Goal: Find specific page/section: Find specific page/section

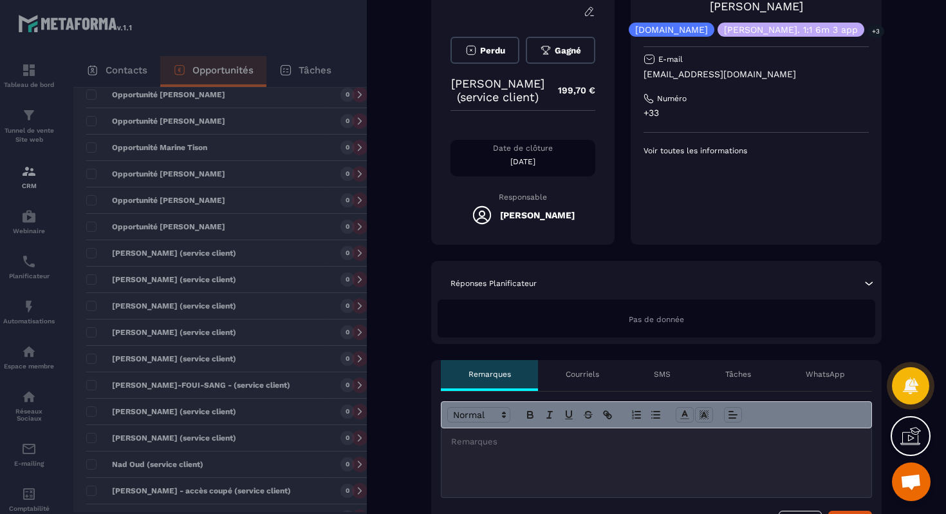
scroll to position [114, 0]
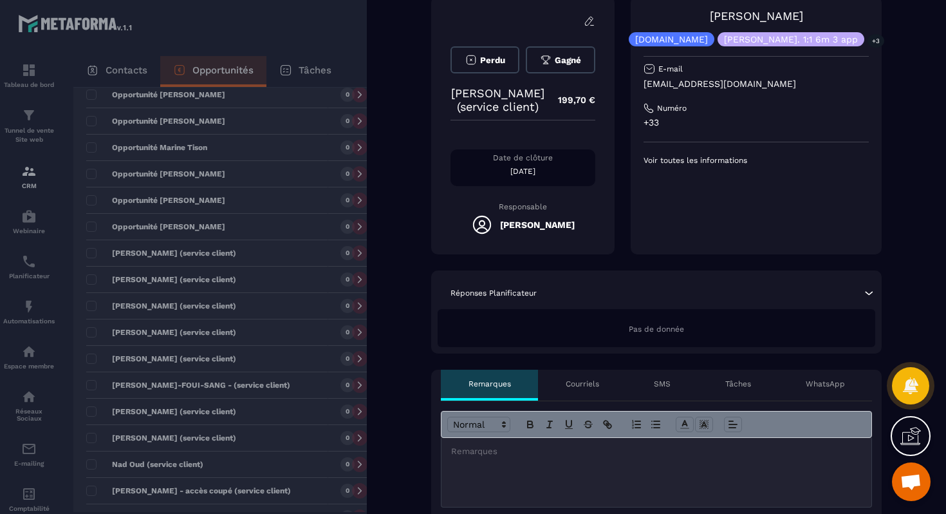
click at [779, 88] on p "[EMAIL_ADDRESS][DOMAIN_NAME]" at bounding box center [756, 84] width 225 height 12
copy div "[EMAIL_ADDRESS][DOMAIN_NAME]"
click at [246, 196] on div at bounding box center [473, 257] width 946 height 514
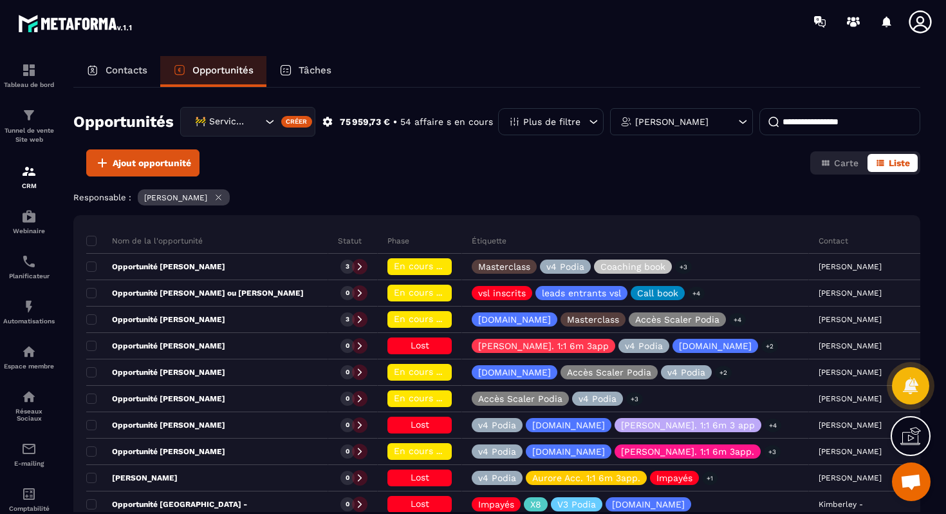
click at [857, 116] on input at bounding box center [839, 121] width 161 height 27
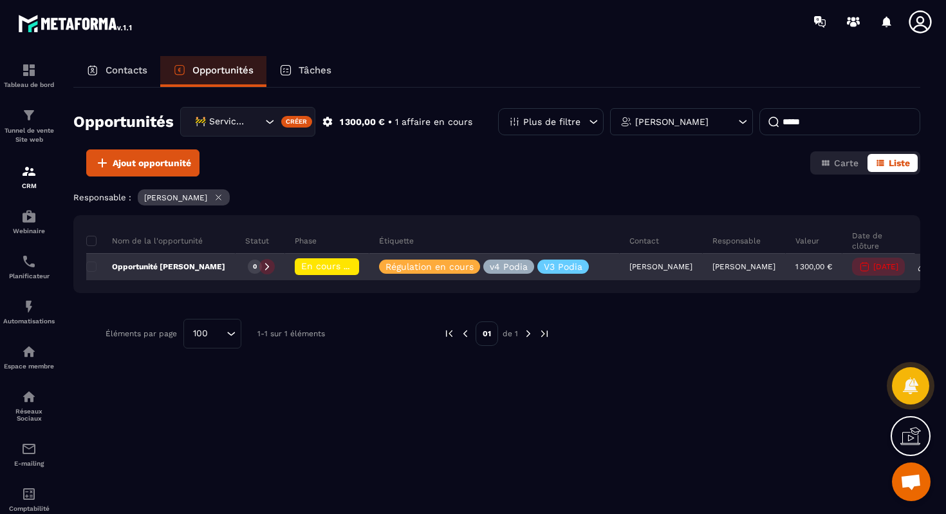
type input "*****"
click at [342, 270] on span "En cours de régularisation" at bounding box center [359, 266] width 117 height 10
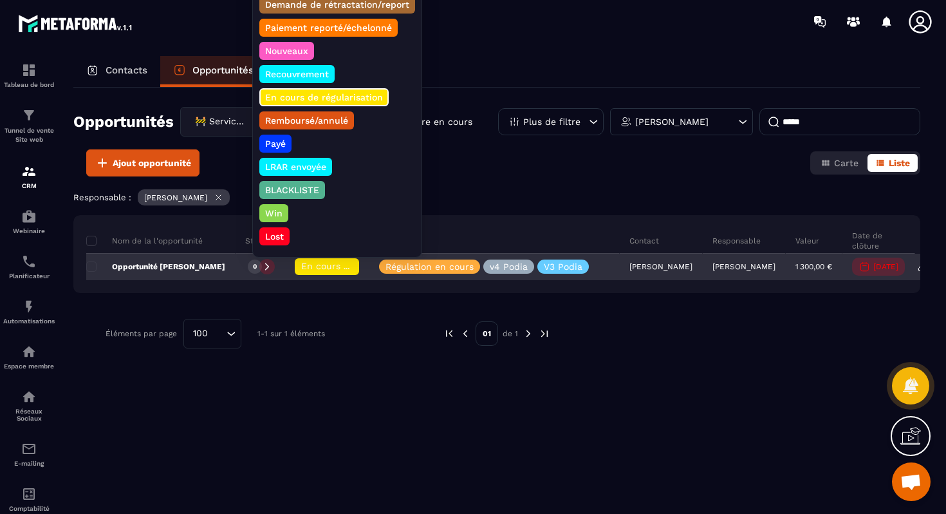
click at [285, 275] on div "0" at bounding box center [261, 267] width 50 height 26
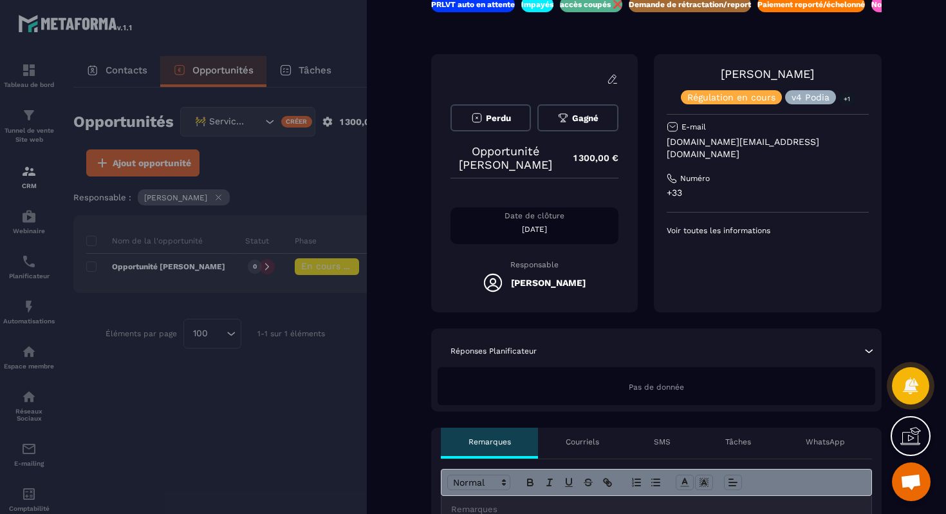
scroll to position [0, 16]
